Goal: Information Seeking & Learning: Compare options

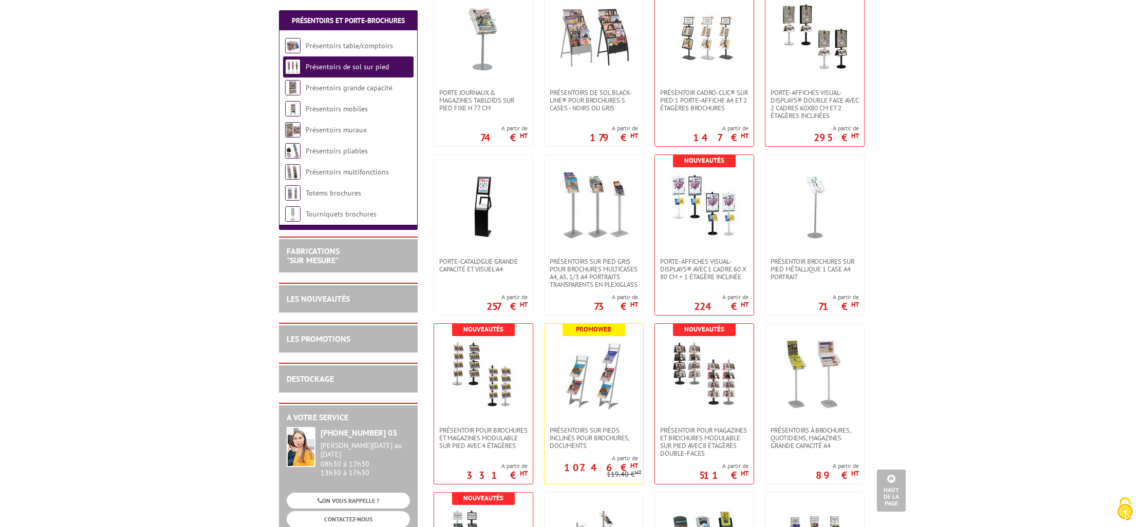
scroll to position [413, 0]
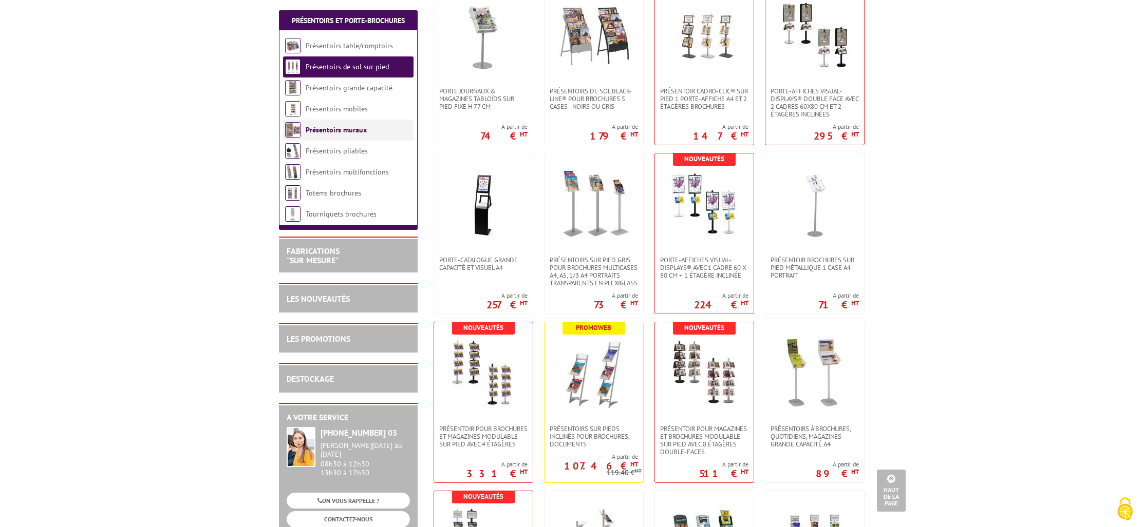
click at [357, 129] on link "Présentoirs muraux" at bounding box center [336, 129] width 61 height 9
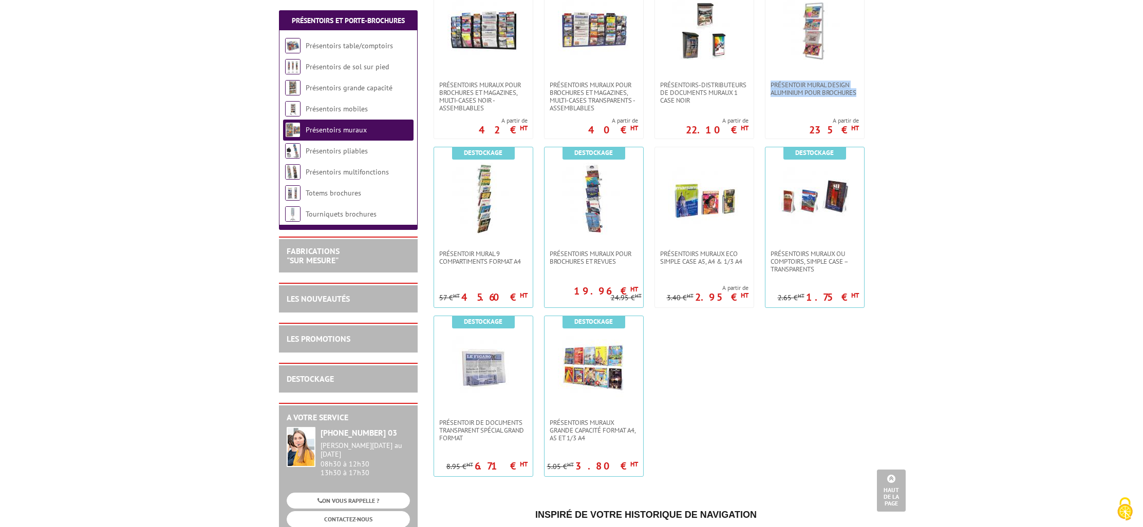
scroll to position [613, 0]
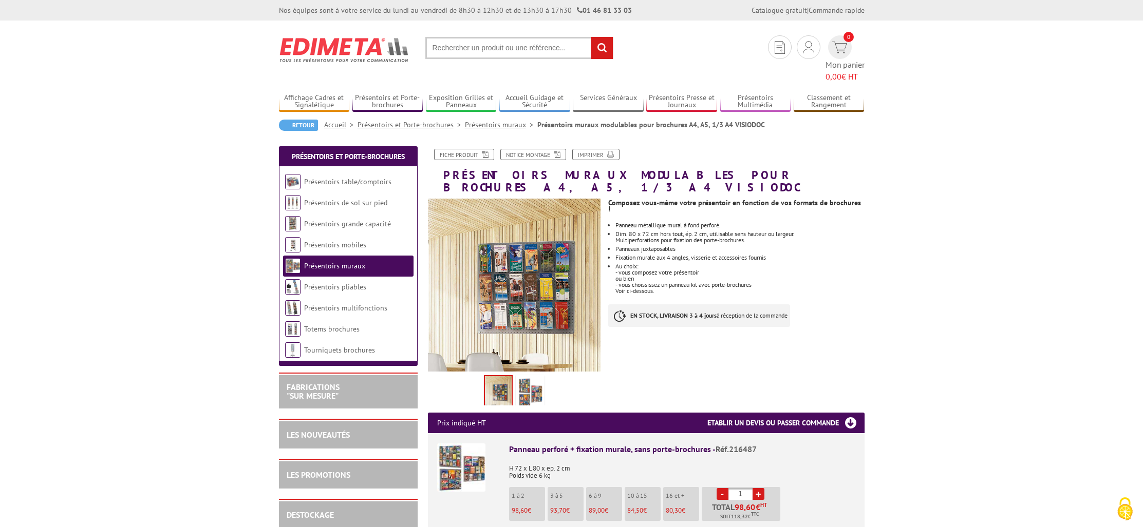
click at [535, 378] on img at bounding box center [530, 394] width 25 height 32
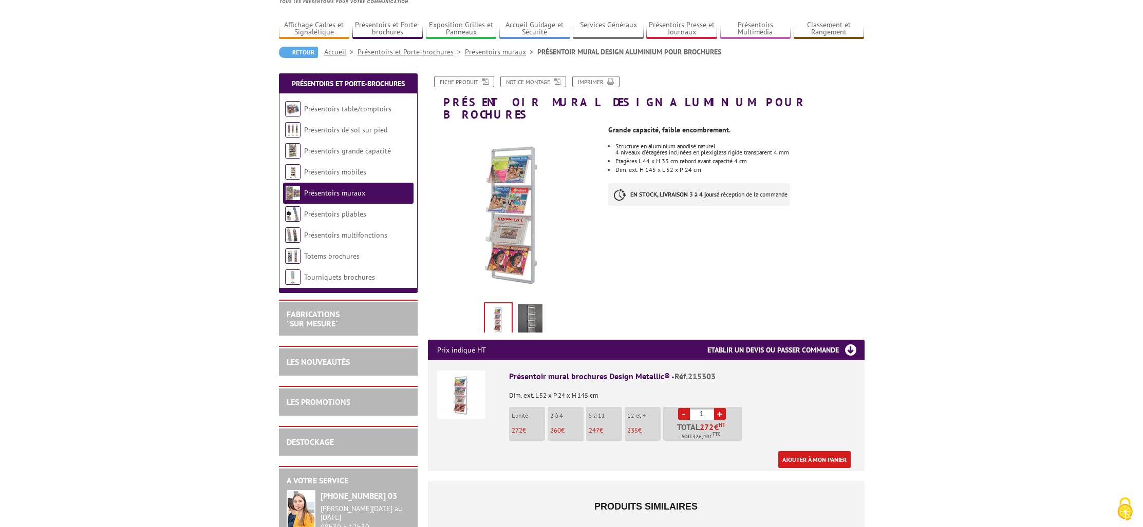
scroll to position [85, 0]
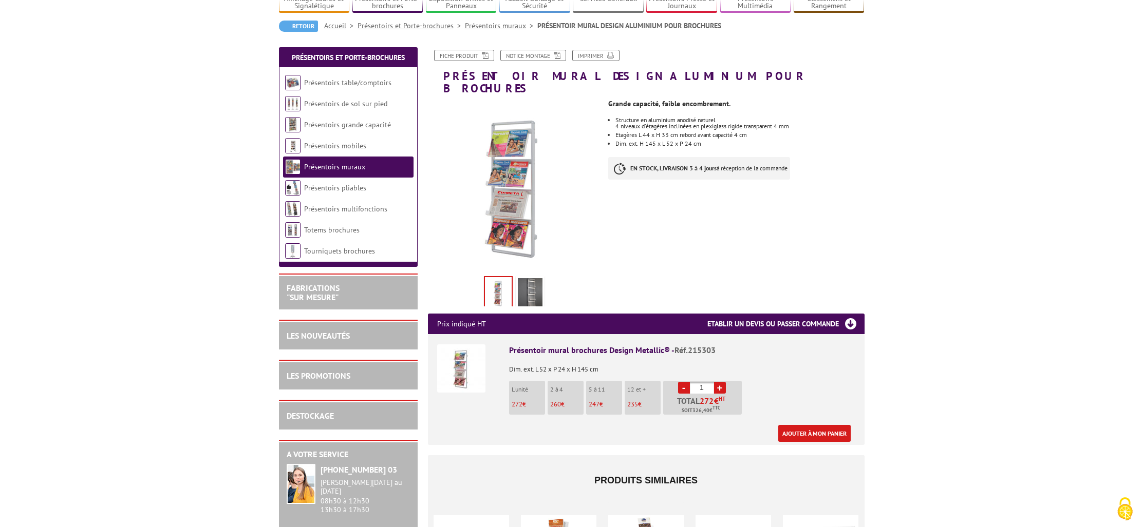
click at [524, 284] on img at bounding box center [530, 294] width 25 height 32
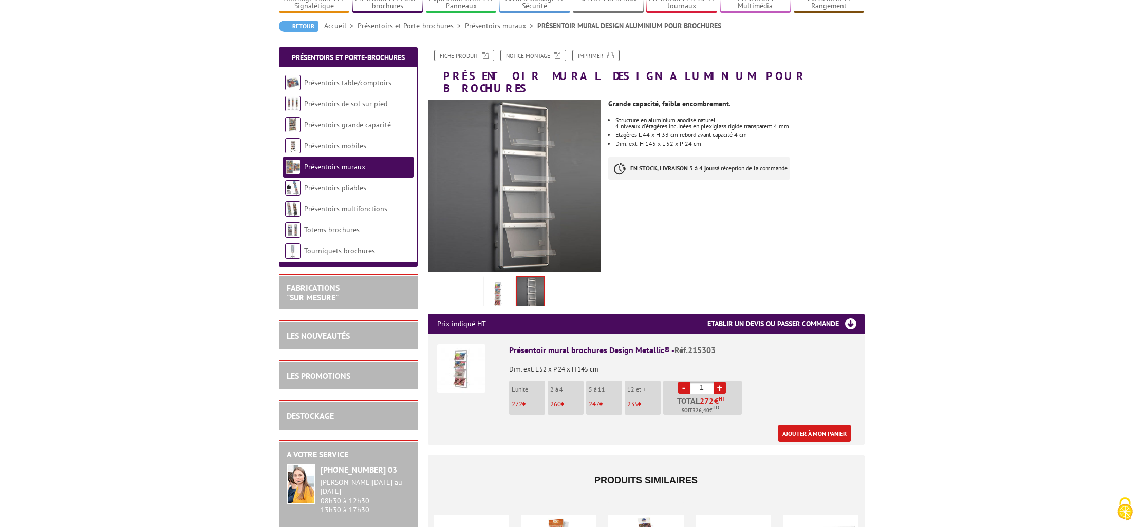
click at [495, 284] on img at bounding box center [498, 294] width 25 height 32
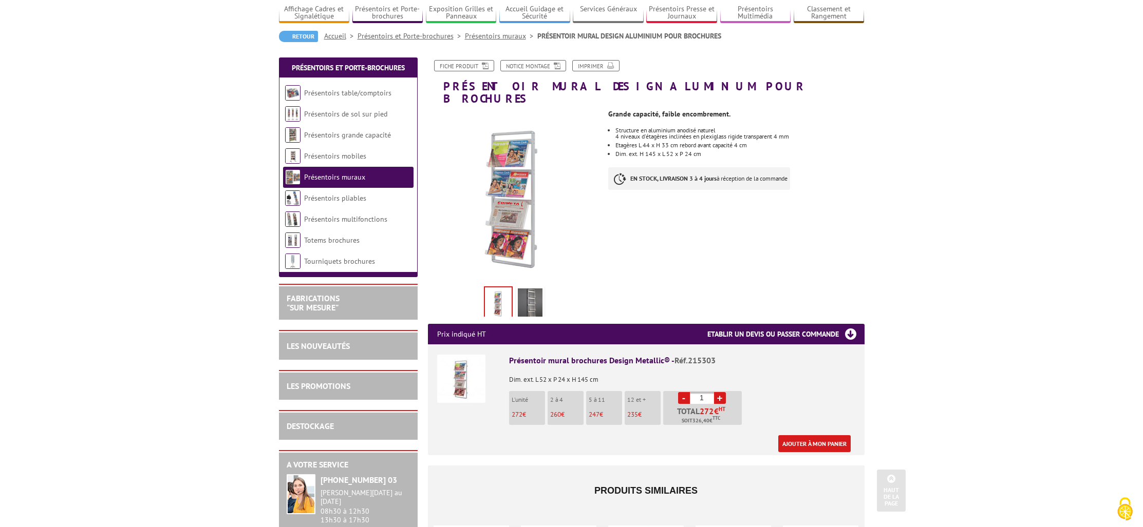
scroll to position [0, 0]
